Goal: Task Accomplishment & Management: Manage account settings

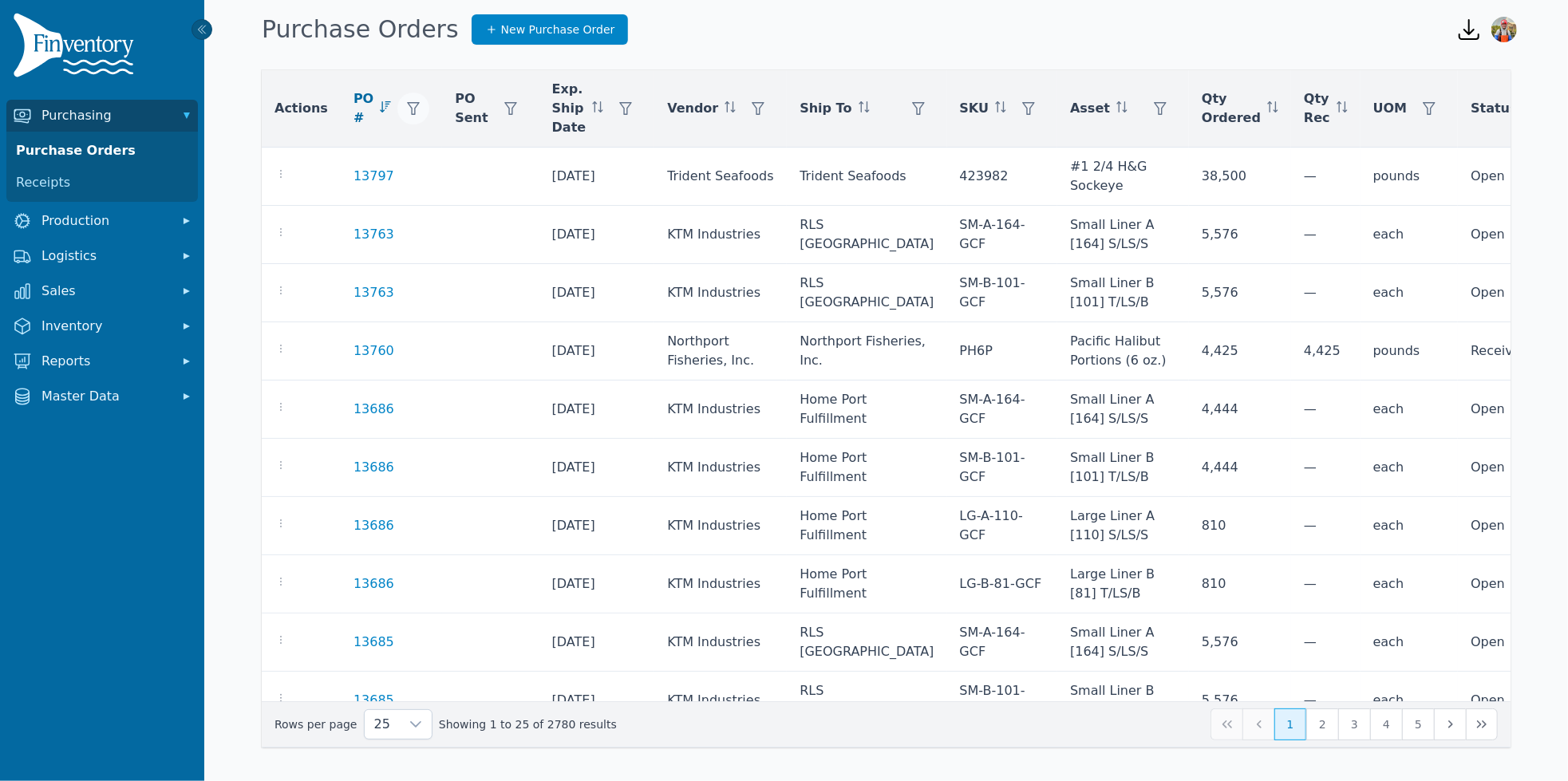
click at [407, 105] on icon "button" at bounding box center [413, 108] width 13 height 13
click at [472, 163] on input "number" at bounding box center [483, 151] width 171 height 33
type input "*****"
click at [557, 199] on button "Apply" at bounding box center [544, 188] width 49 height 28
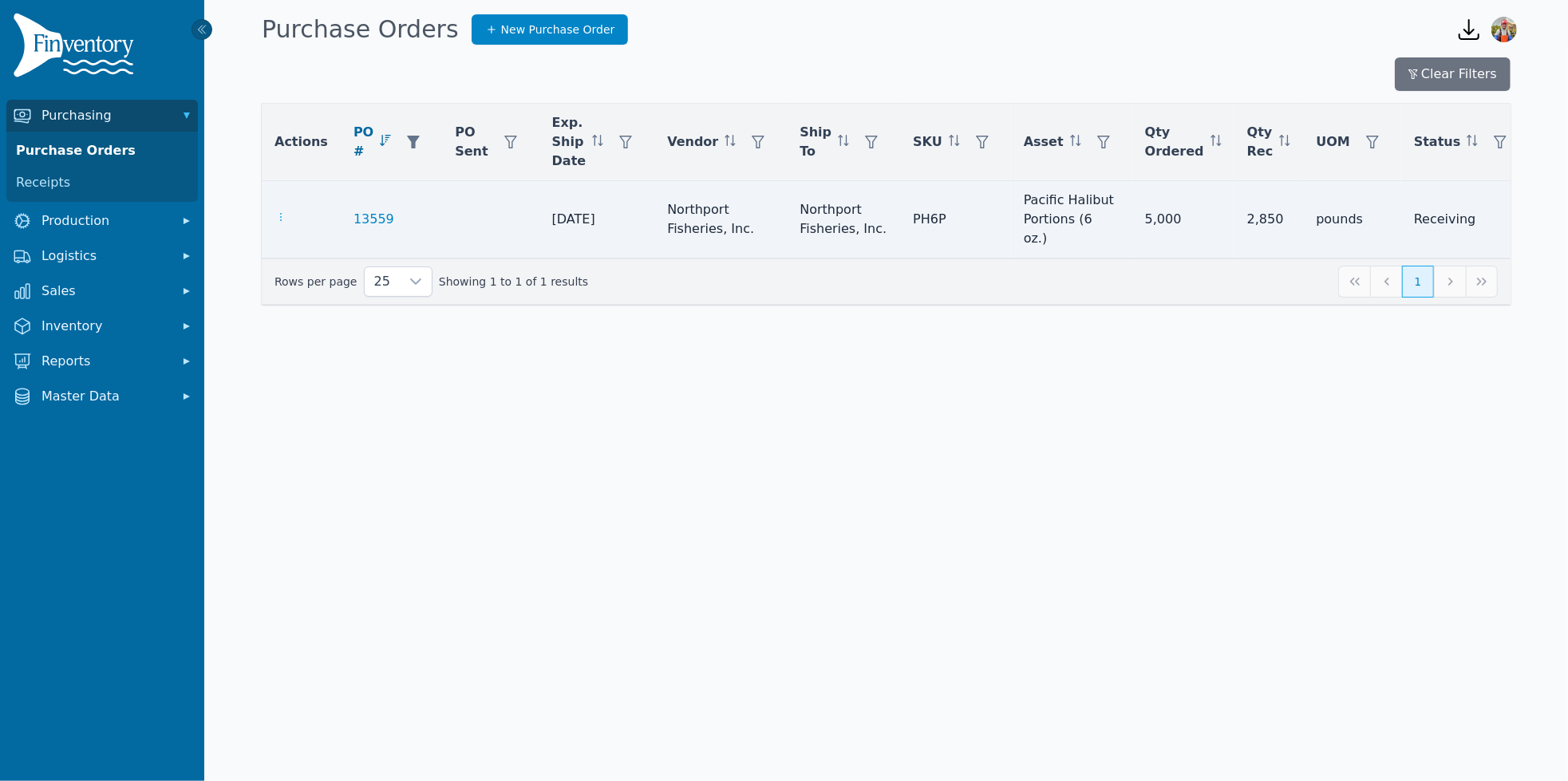
click at [277, 211] on icon "button" at bounding box center [281, 217] width 13 height 13
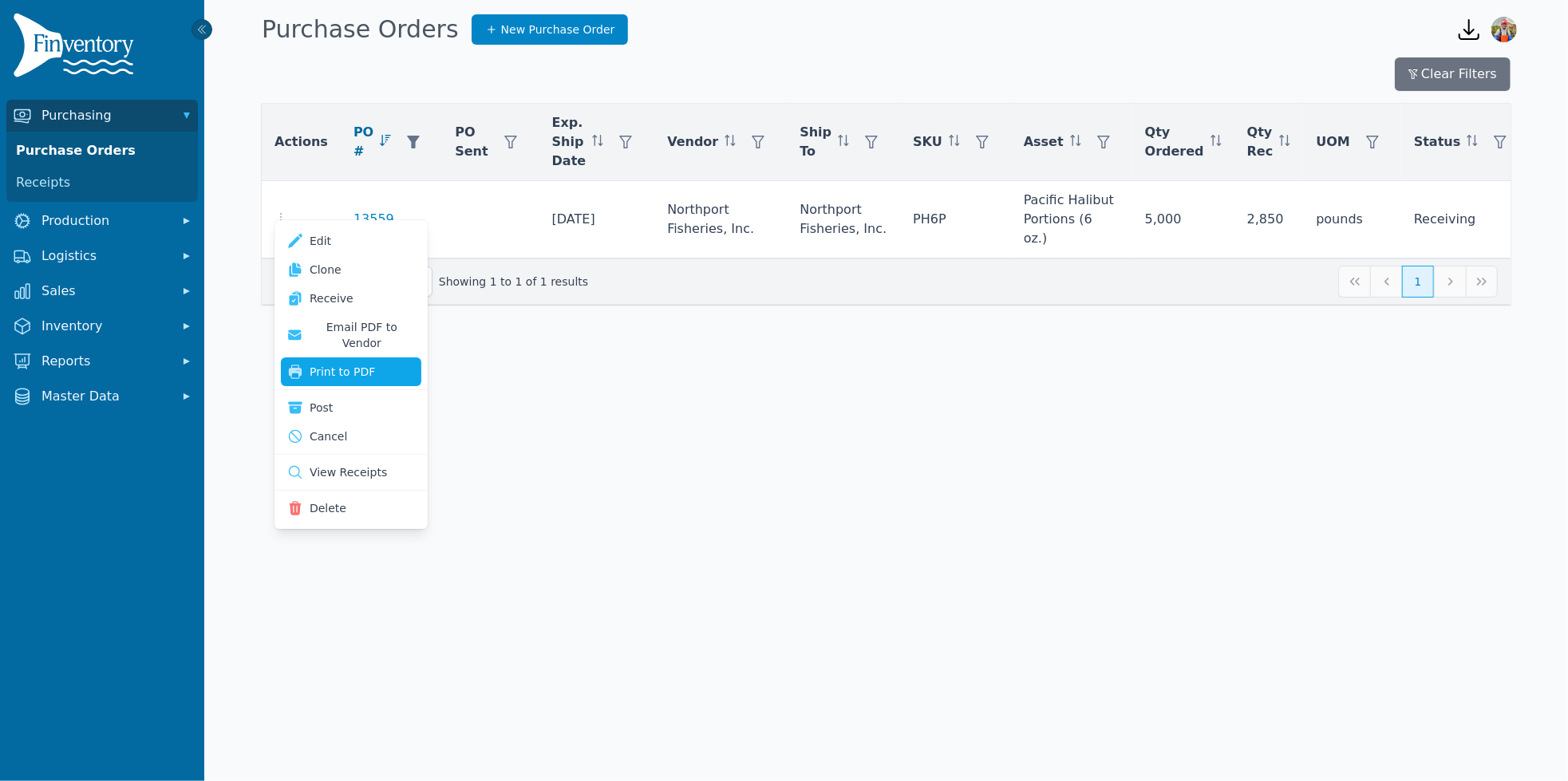
click at [345, 357] on button "Print to PDF" at bounding box center [351, 372] width 141 height 29
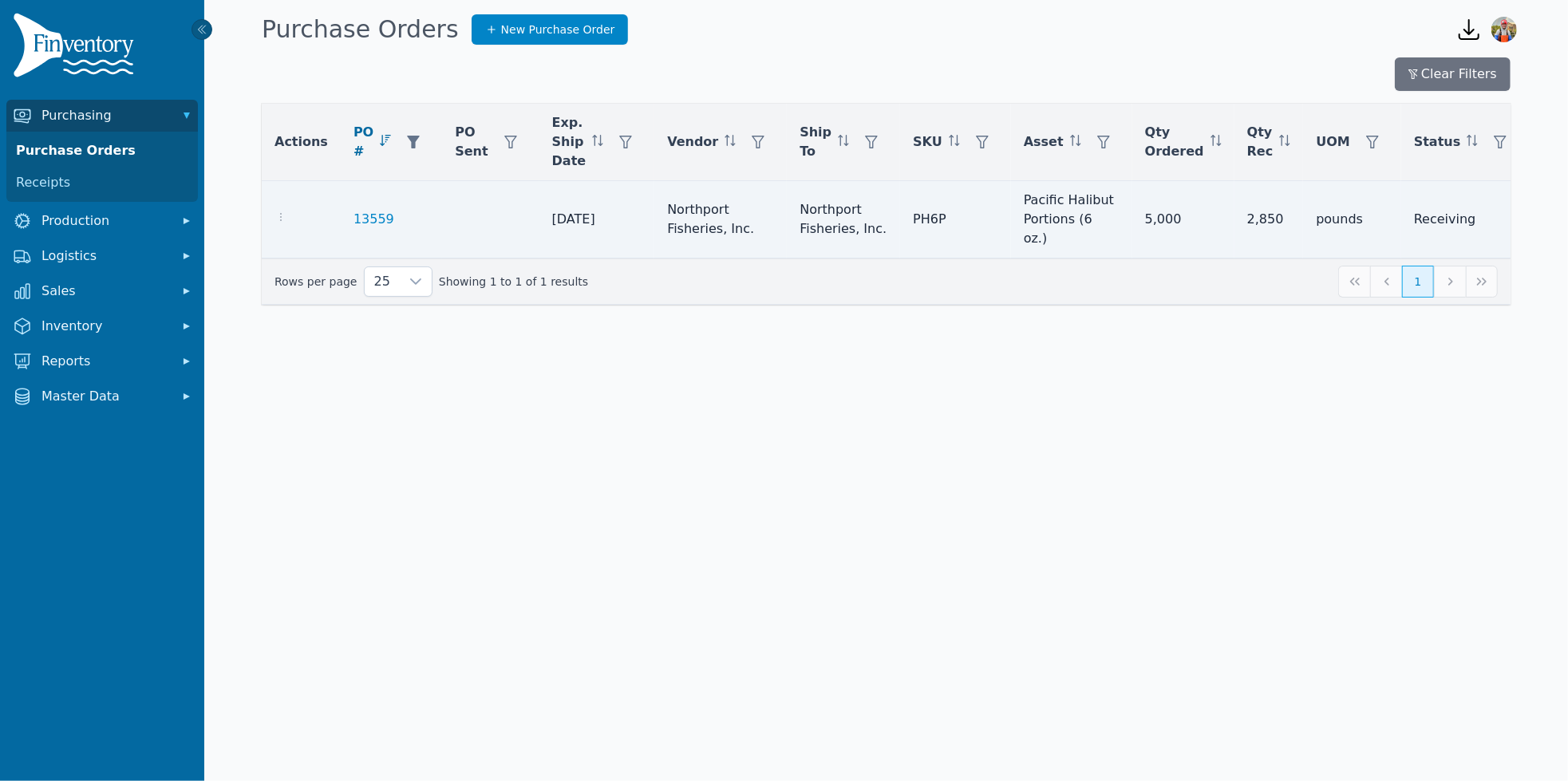
click at [283, 214] on div at bounding box center [302, 220] width 53 height 19
click at [274, 186] on td at bounding box center [302, 220] width 79 height 78
click at [285, 211] on icon "button" at bounding box center [281, 217] width 13 height 13
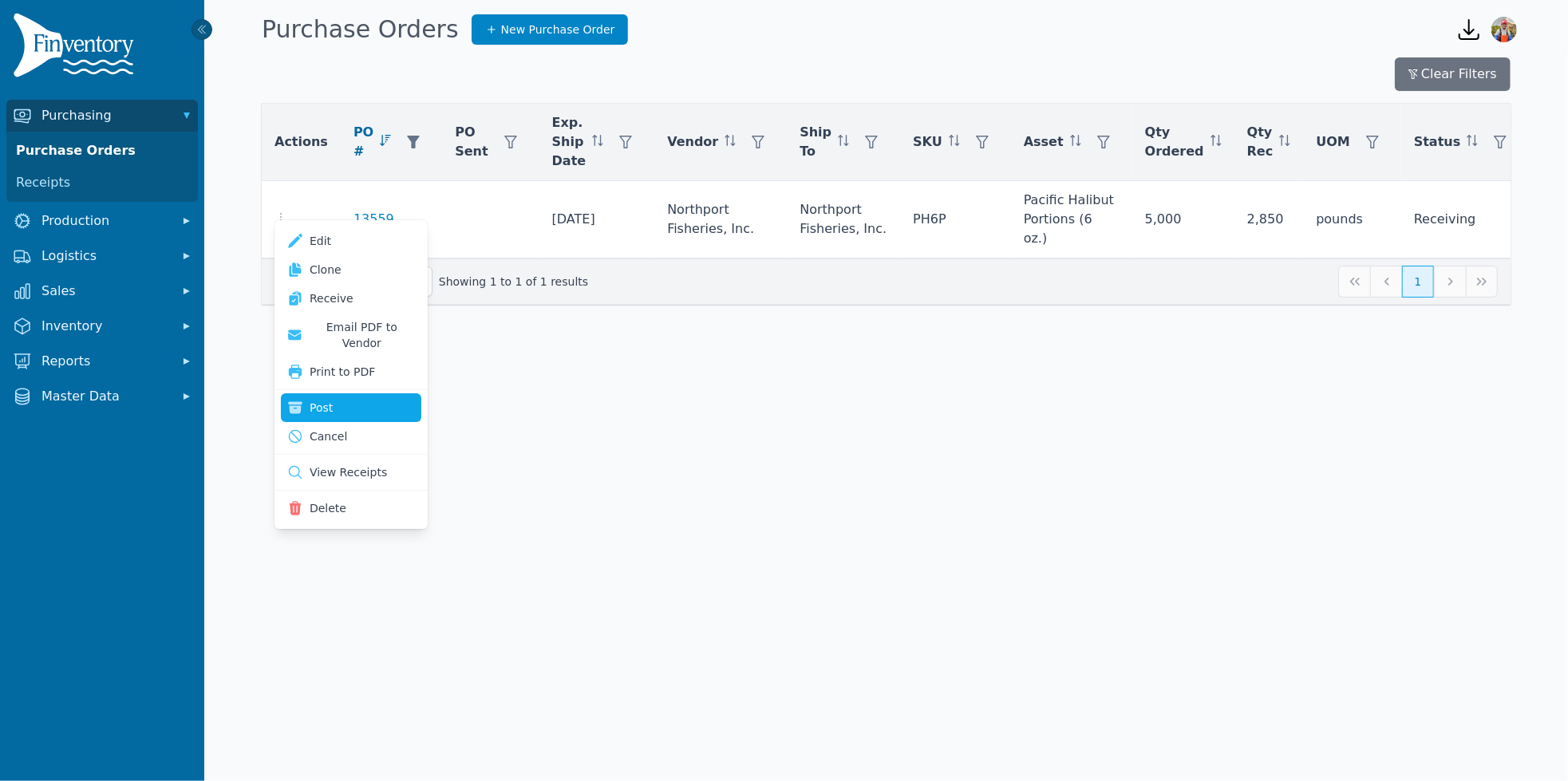
click at [328, 394] on button "Post" at bounding box center [351, 408] width 141 height 29
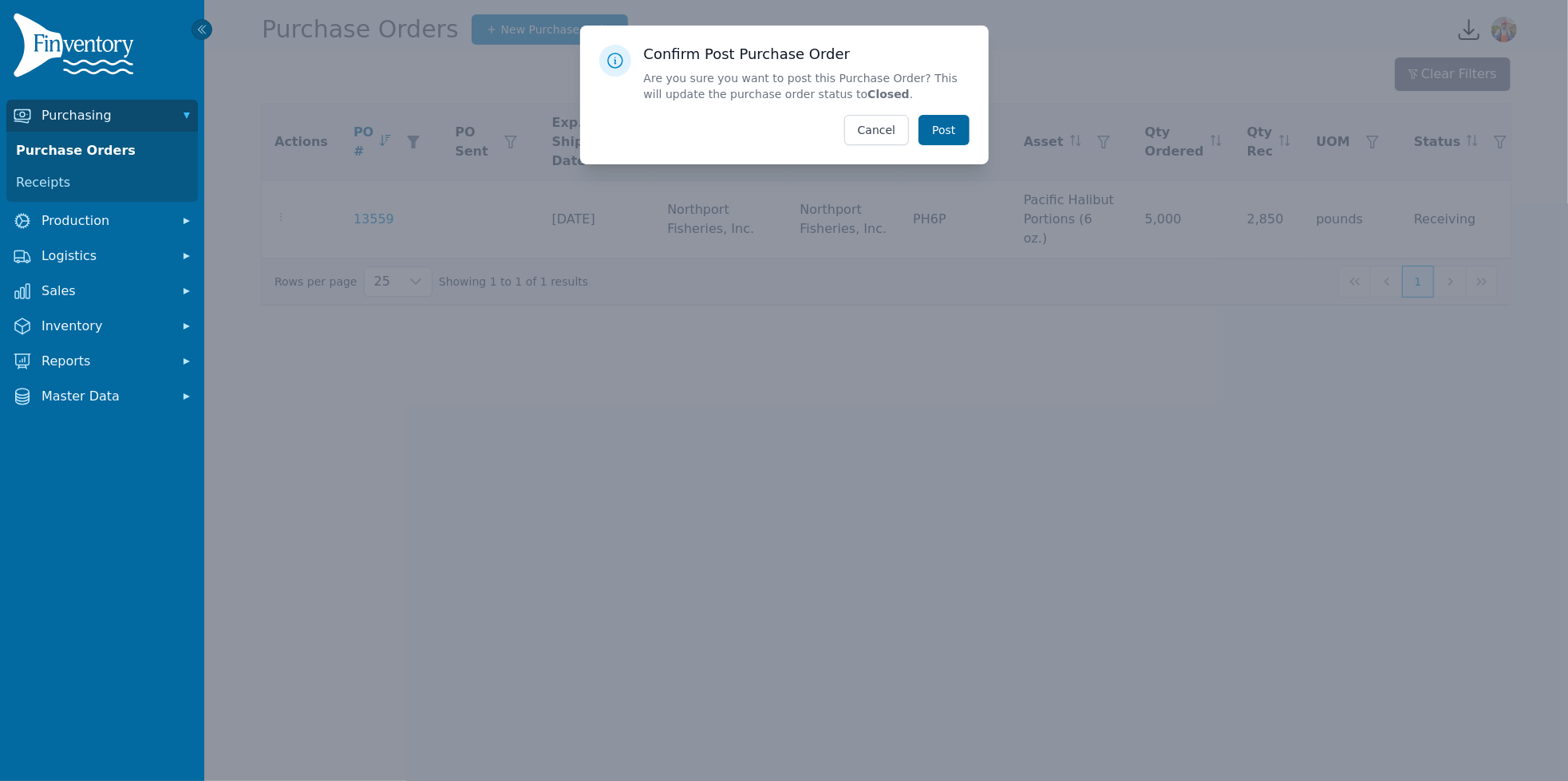
click at [949, 131] on button "Post" at bounding box center [944, 130] width 50 height 31
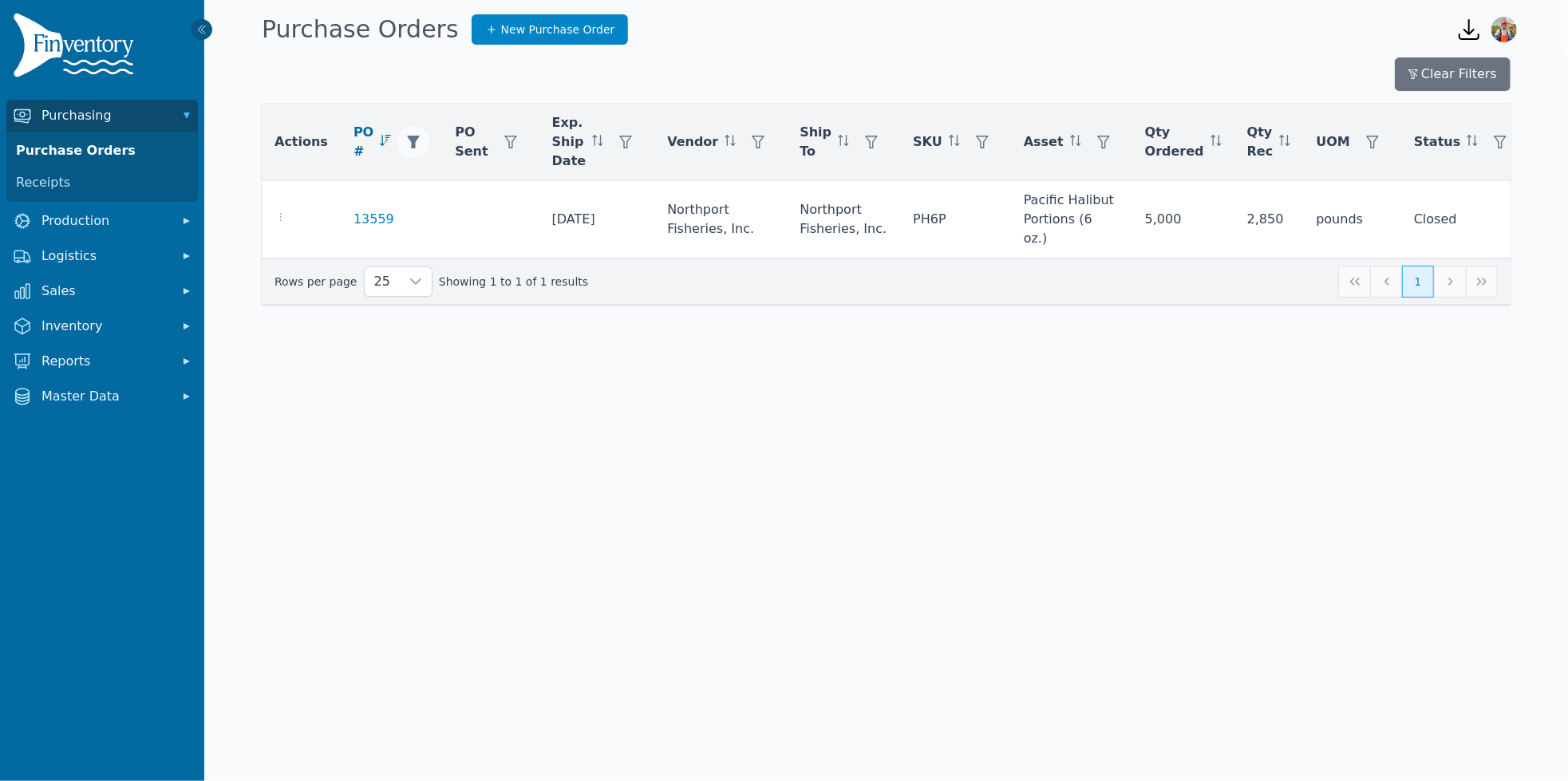
click at [407, 143] on icon "button" at bounding box center [413, 142] width 13 height 13
click at [463, 186] on input "*****" at bounding box center [484, 184] width 171 height 33
type input "*****"
click at [556, 213] on span "Apply" at bounding box center [545, 222] width 32 height 17
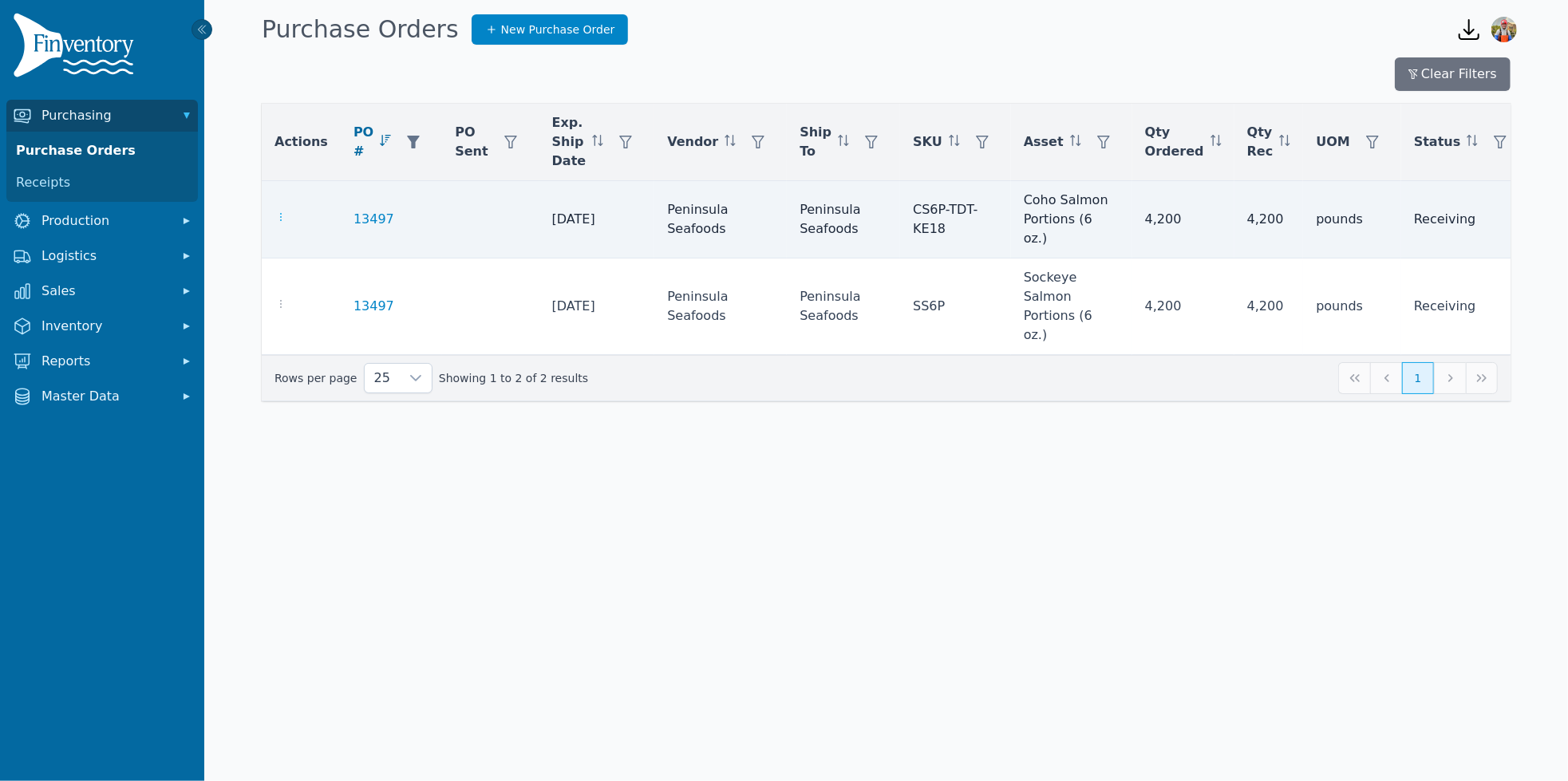
click at [279, 211] on icon "button" at bounding box center [281, 217] width 13 height 13
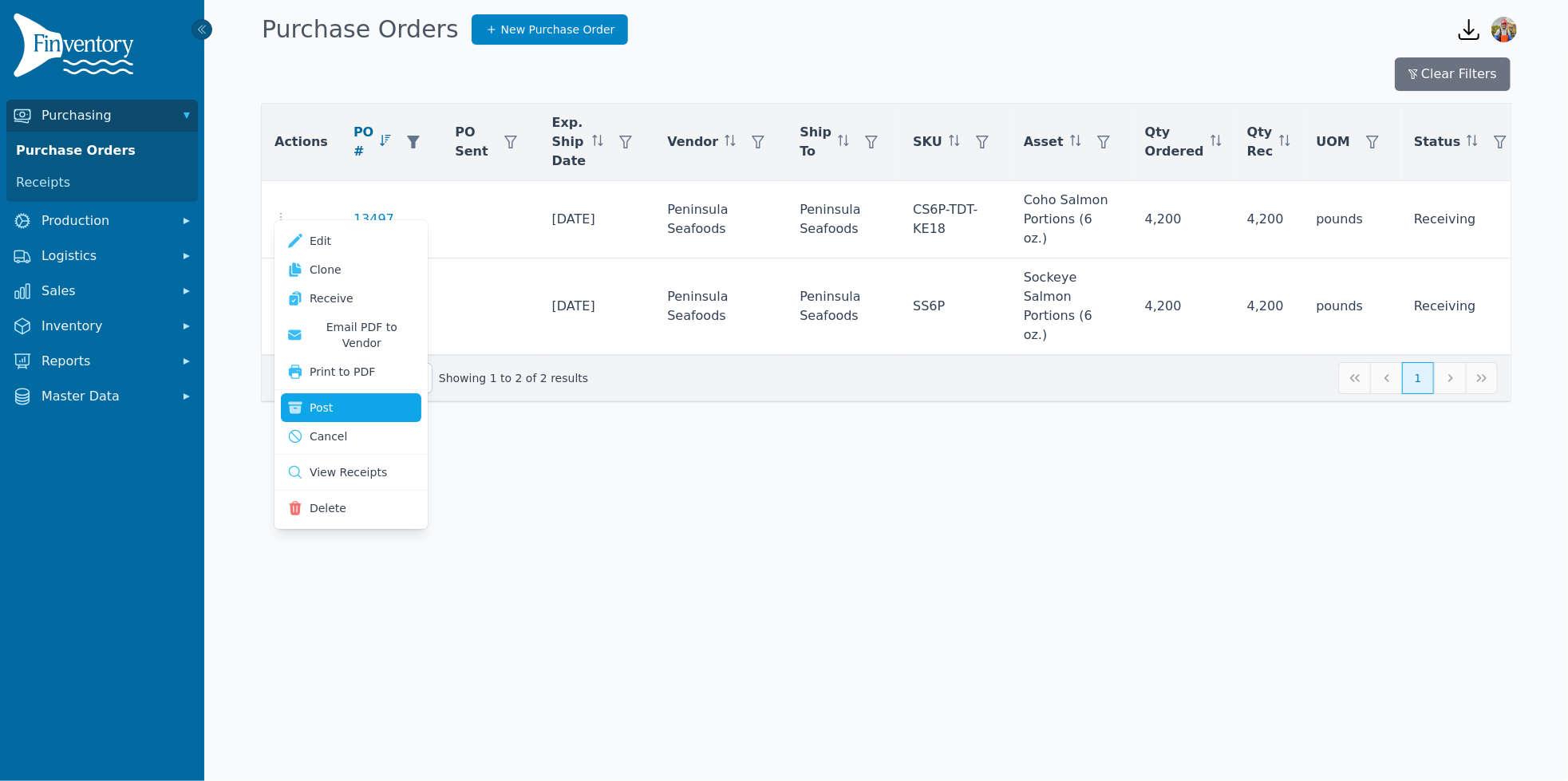
click at [371, 394] on button "Post" at bounding box center [351, 408] width 141 height 29
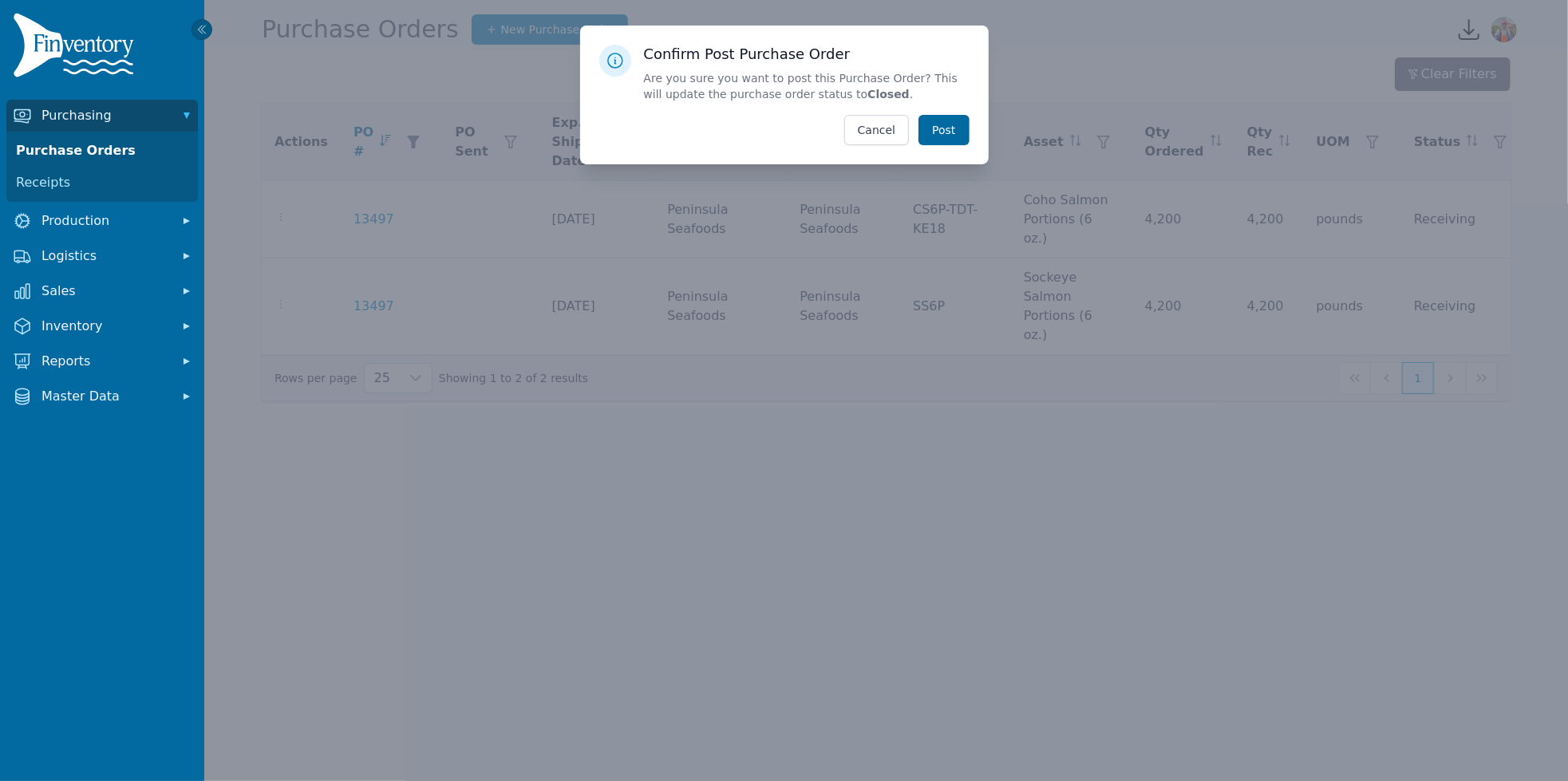
click at [940, 137] on button "Post" at bounding box center [944, 130] width 50 height 31
